Goal: Transaction & Acquisition: Purchase product/service

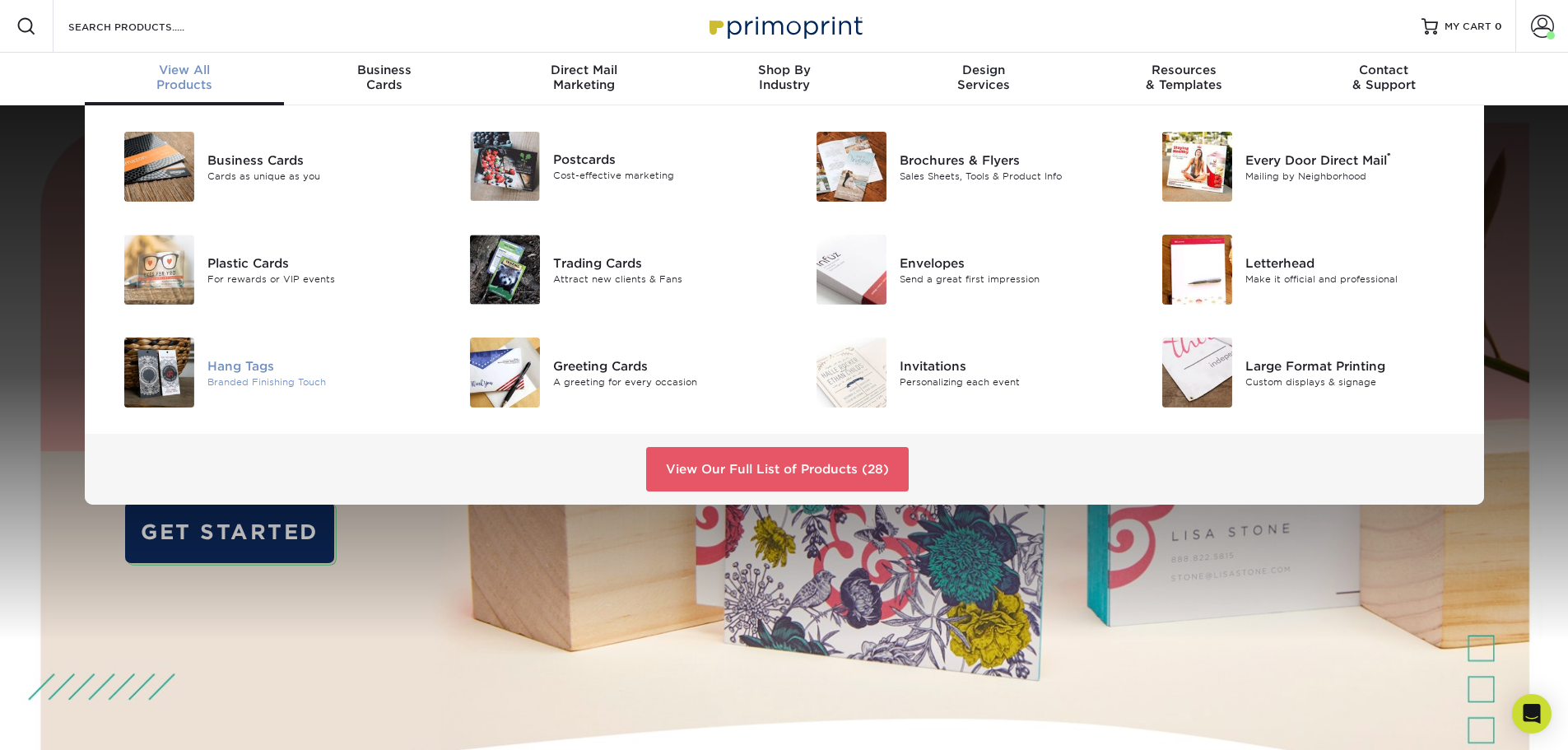
click at [243, 358] on div "Hang Tags" at bounding box center [316, 366] width 218 height 18
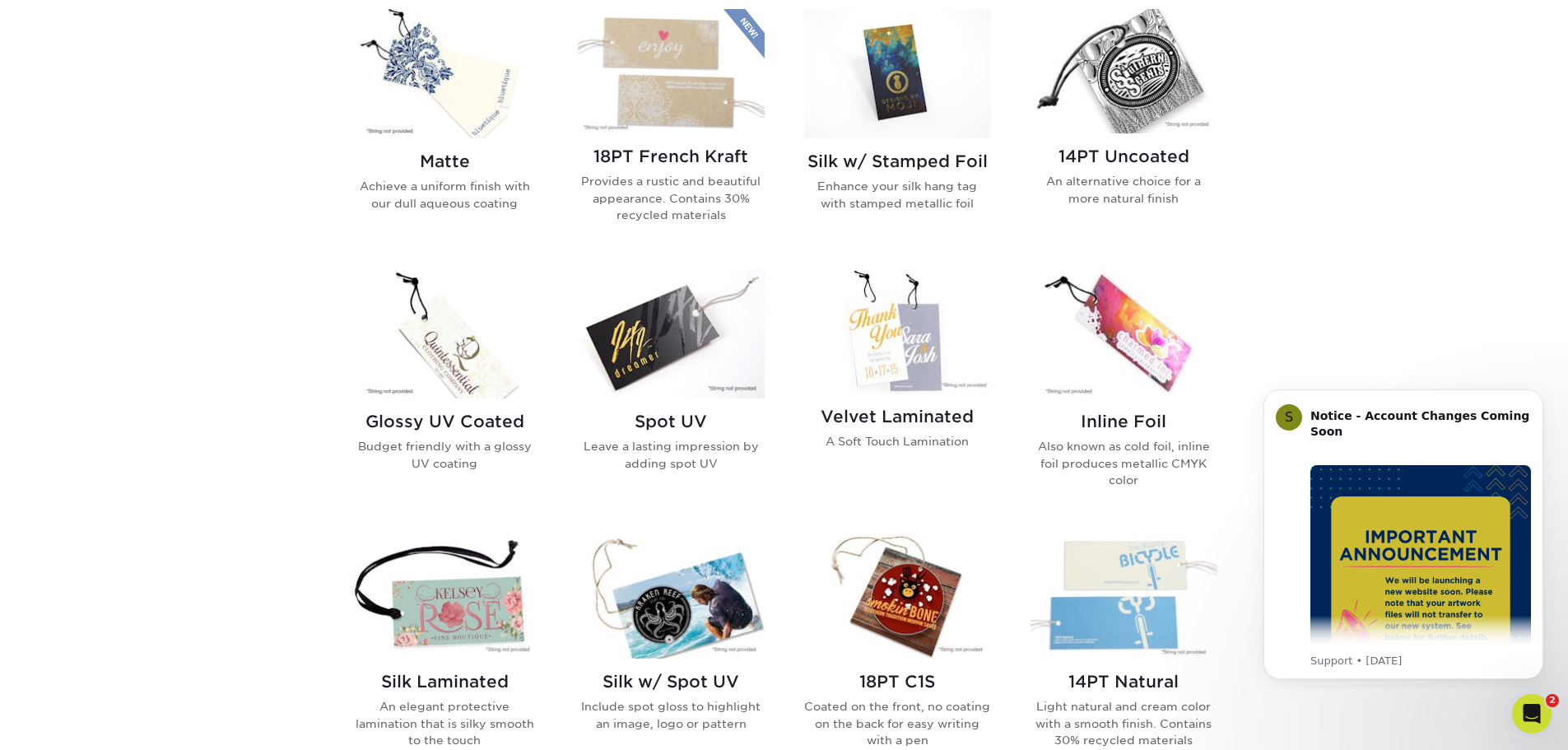
scroll to position [741, 0]
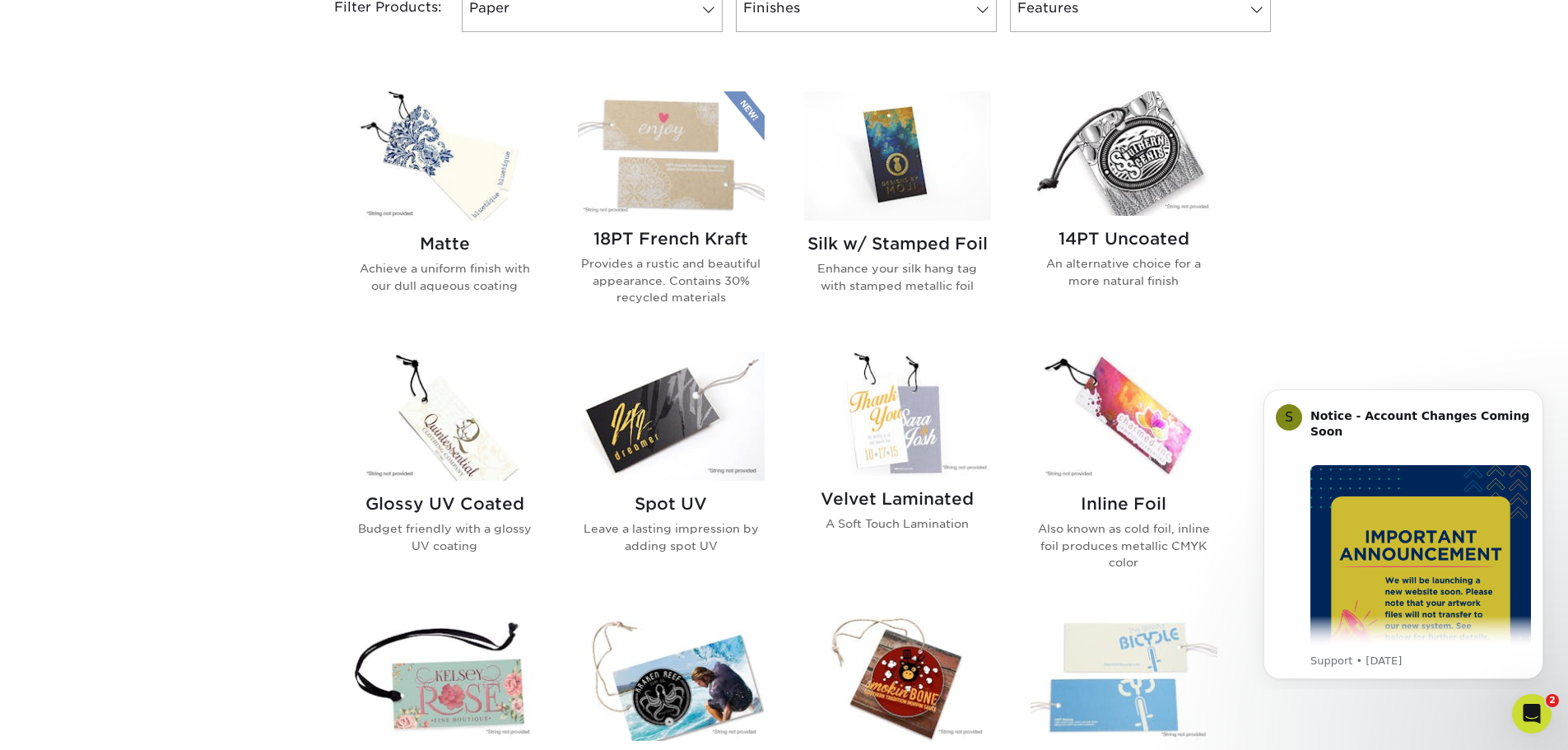
click at [1114, 425] on img at bounding box center [1123, 416] width 187 height 129
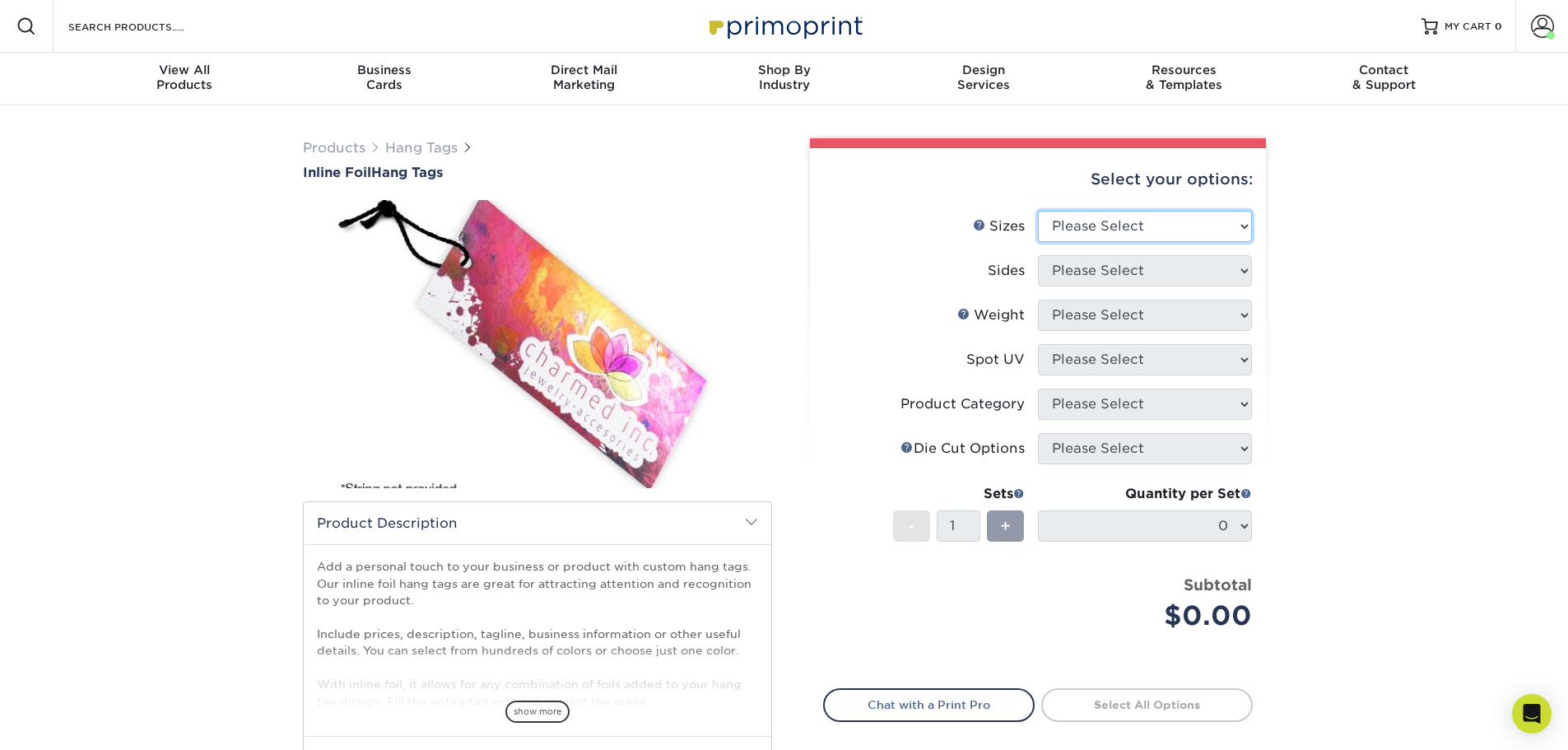
click at [1166, 232] on select "Please Select 1.5" x 3.5" 1.75" x 3.5" 2" x 2" 2" x 3.5" 2" x 4" 2" x 6" 2.12" …" at bounding box center [1144, 226] width 214 height 31
